Goal: Find specific page/section: Find specific page/section

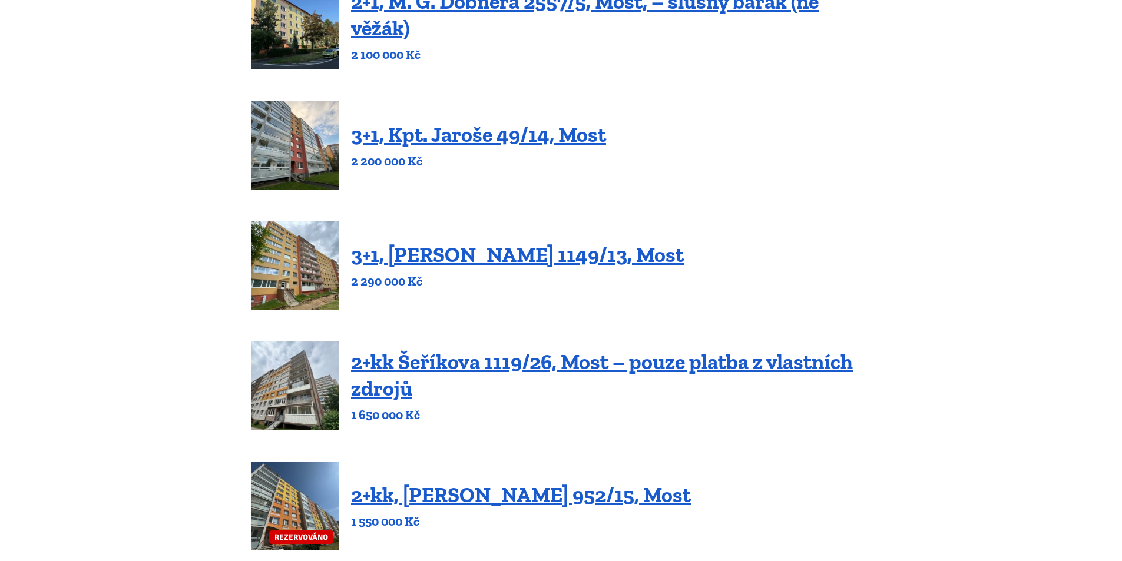
scroll to position [412, 0]
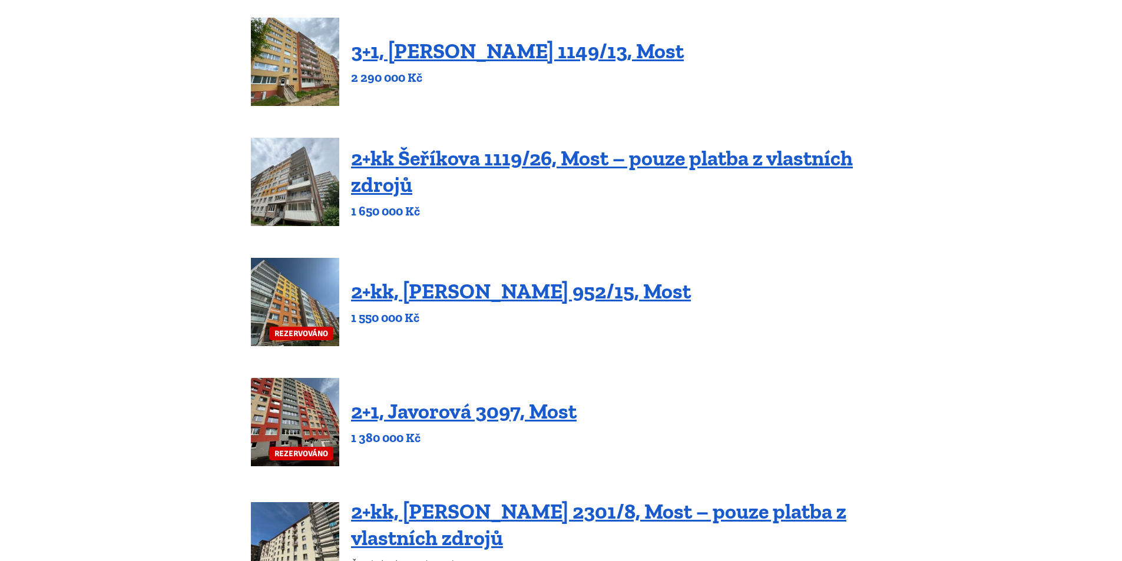
click at [314, 295] on img at bounding box center [295, 302] width 88 height 88
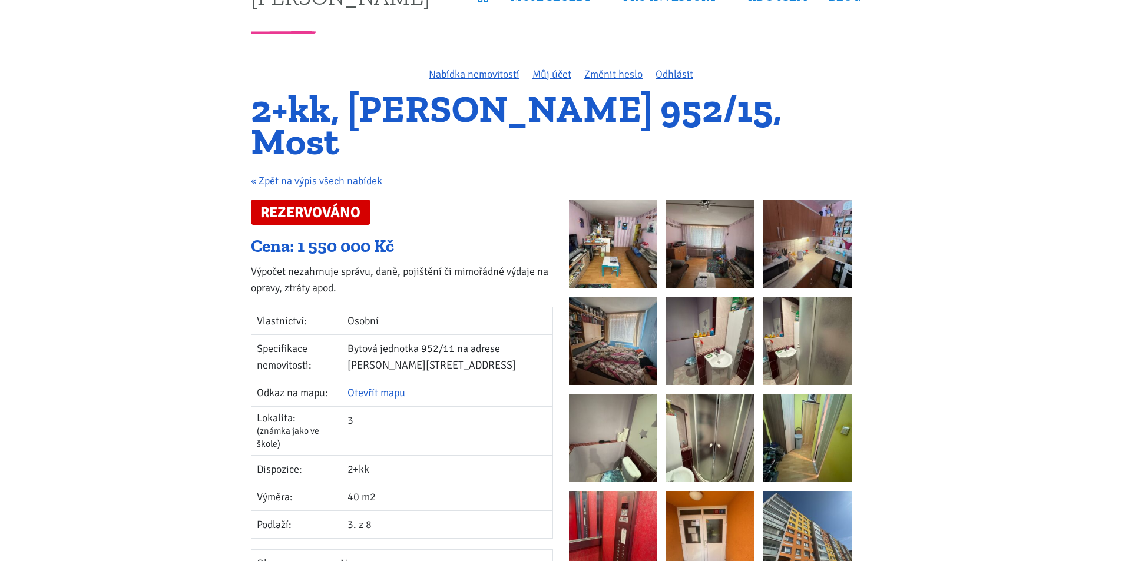
scroll to position [59, 0]
